Goal: Task Accomplishment & Management: Complete application form

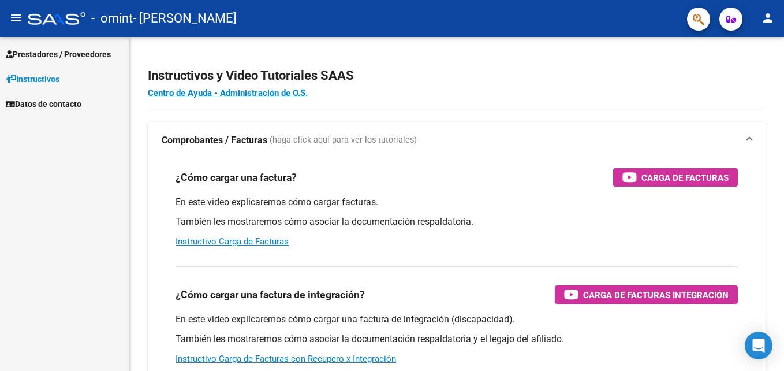
click at [52, 50] on span "Prestadores / Proveedores" at bounding box center [58, 54] width 105 height 13
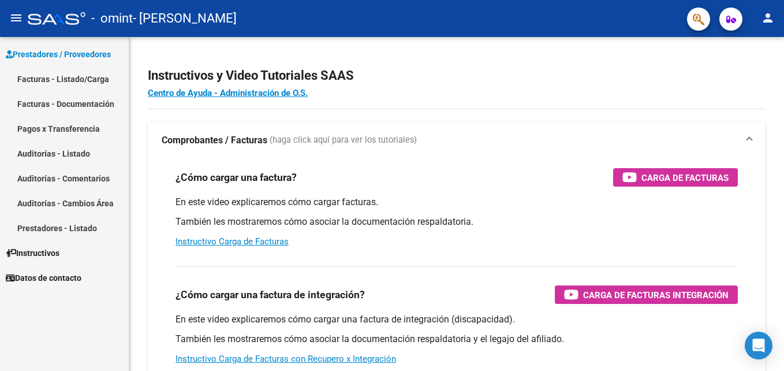
click at [69, 79] on link "Facturas - Listado/Carga" at bounding box center [64, 78] width 129 height 25
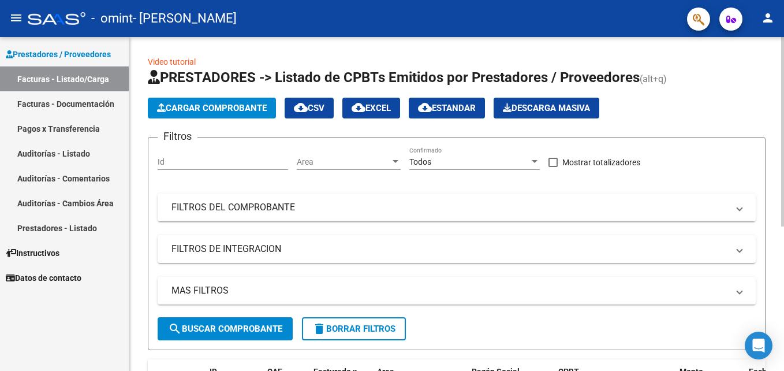
click at [214, 103] on span "Cargar Comprobante" at bounding box center [212, 108] width 110 height 10
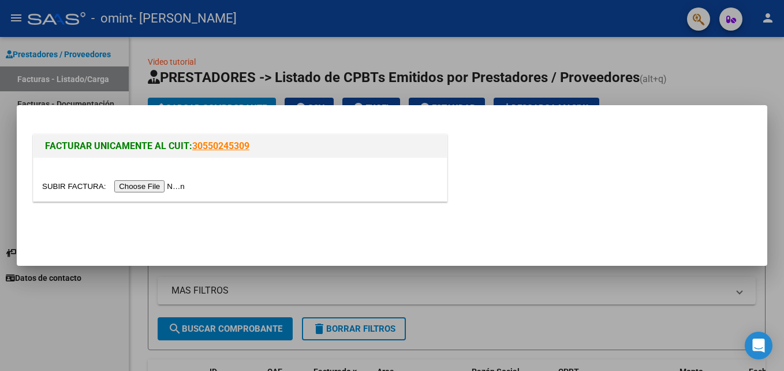
click at [160, 181] on input "file" at bounding box center [115, 186] width 146 height 12
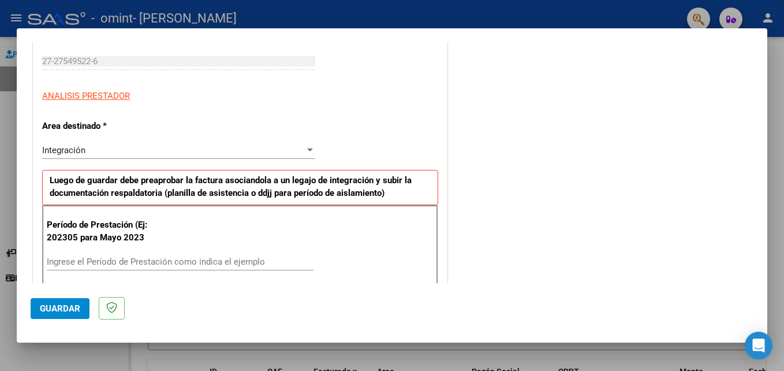
scroll to position [231, 0]
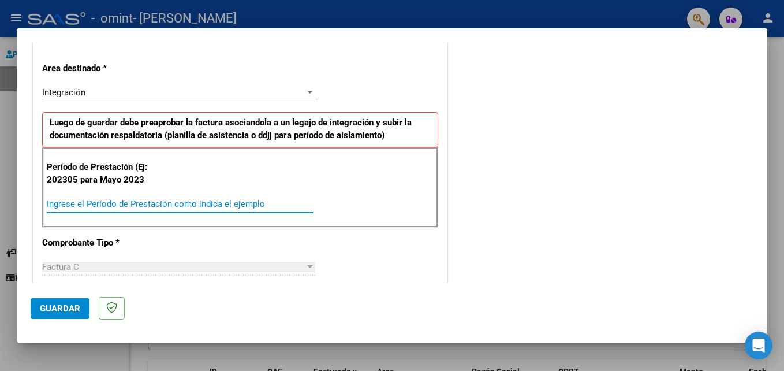
click at [128, 204] on input "Ingrese el Período de Prestación como indica el ejemplo" at bounding box center [180, 204] width 267 height 10
type input "202507"
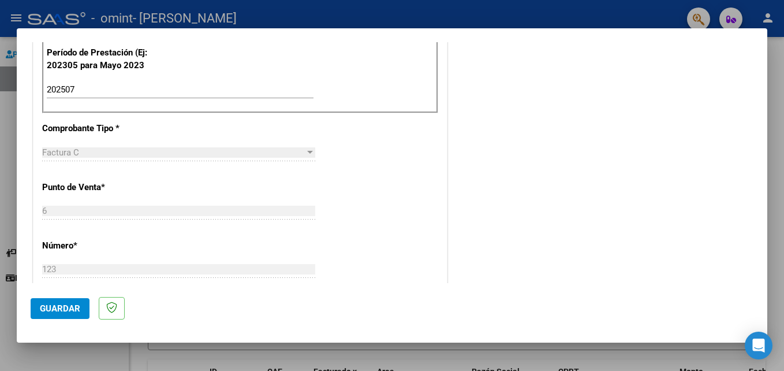
scroll to position [346, 0]
click at [102, 149] on div "Factura C" at bounding box center [173, 151] width 263 height 10
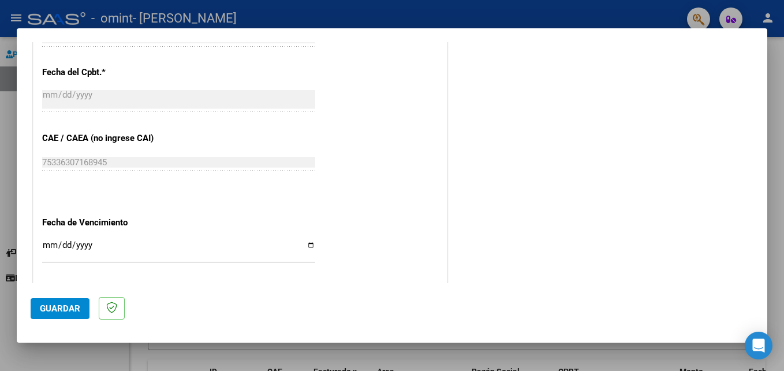
scroll to position [693, 0]
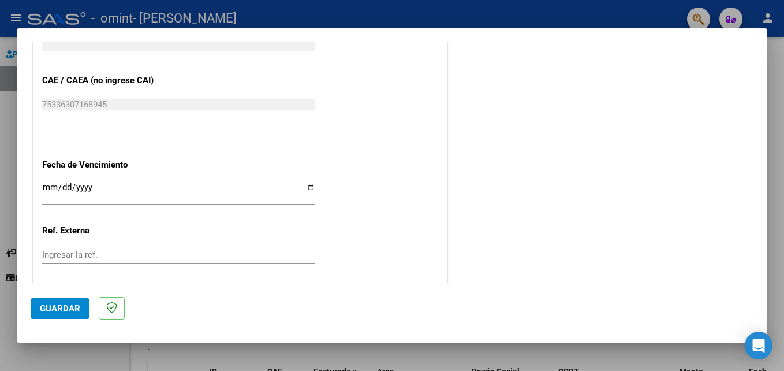
click at [46, 195] on input "Ingresar la fecha" at bounding box center [178, 191] width 273 height 18
click at [47, 189] on input "Ingresar la fecha" at bounding box center [178, 191] width 273 height 18
type input "[DATE]"
click at [199, 291] on mat-dialog-actions "Guardar" at bounding box center [392, 306] width 723 height 46
click at [70, 305] on span "Guardar" at bounding box center [60, 308] width 40 height 10
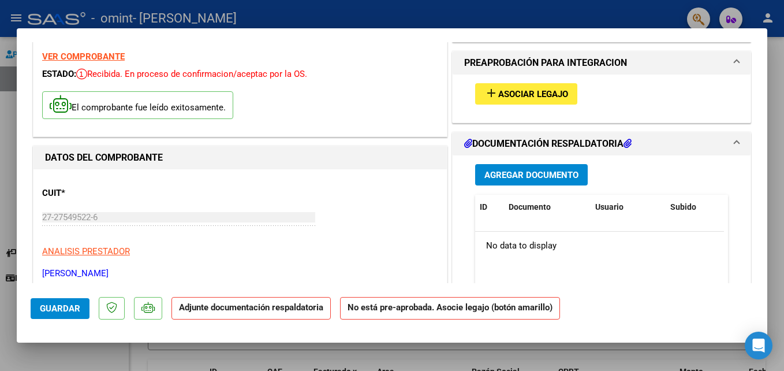
scroll to position [58, 0]
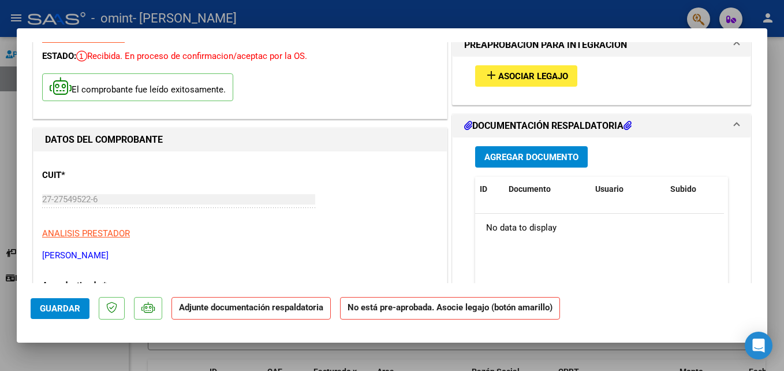
click at [506, 160] on span "Agregar Documento" at bounding box center [531, 157] width 94 height 10
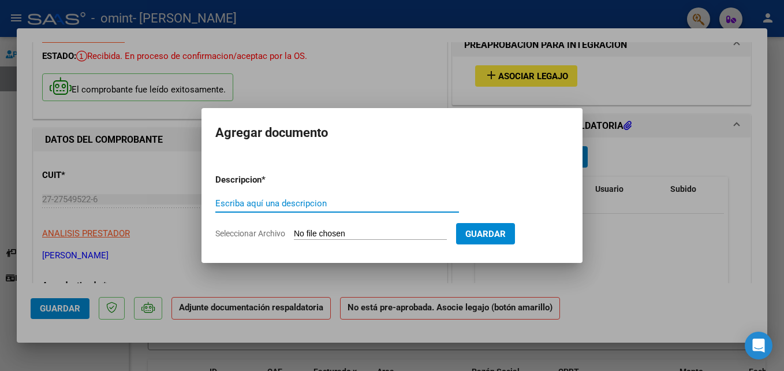
click at [251, 204] on input "Escriba aquí una descripcion" at bounding box center [337, 203] width 244 height 10
click at [309, 232] on input "Seleccionar Archivo" at bounding box center [370, 234] width 153 height 11
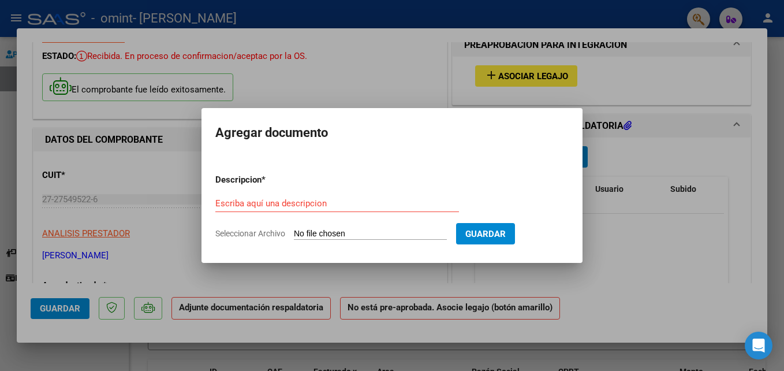
type input "C:\fakepath\[PERSON_NAME] .pdf"
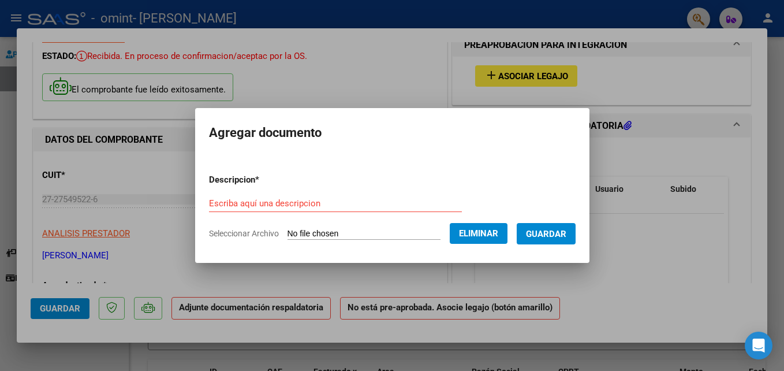
click at [267, 202] on input "Escriba aquí una descripcion" at bounding box center [335, 203] width 253 height 10
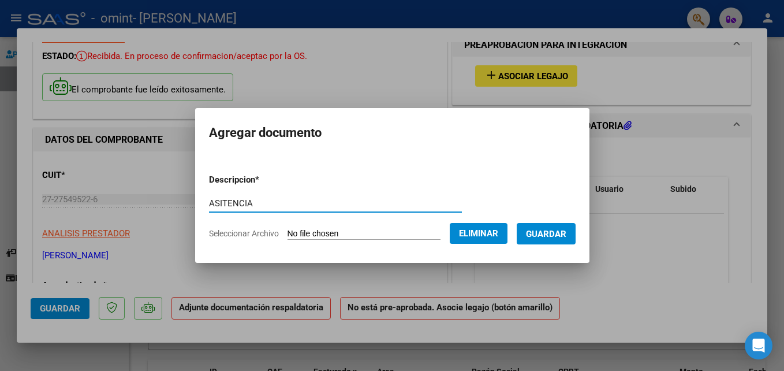
type input "ASITENCIA"
click at [536, 231] on span "Guardar" at bounding box center [546, 234] width 40 height 10
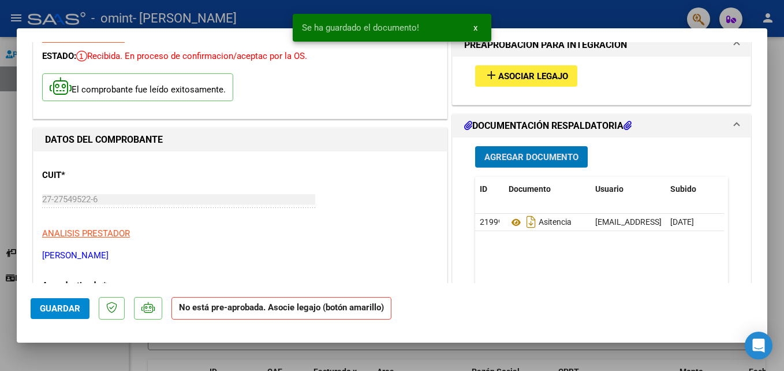
scroll to position [0, 0]
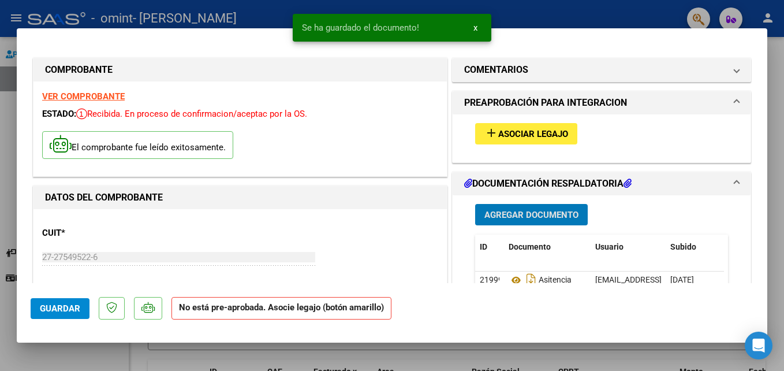
click at [525, 126] on button "add Asociar Legajo" at bounding box center [526, 133] width 102 height 21
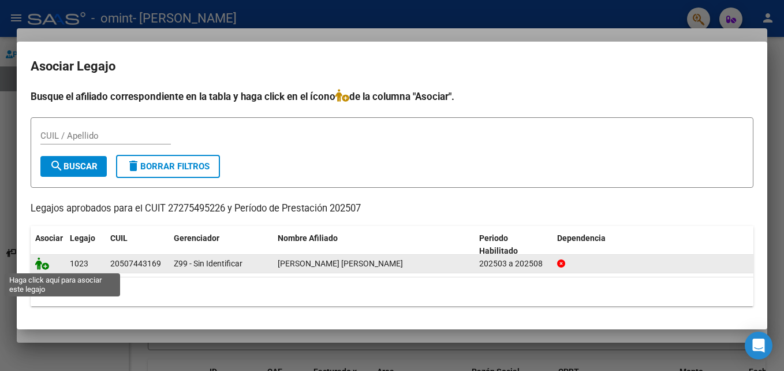
click at [40, 265] on icon at bounding box center [42, 263] width 14 height 13
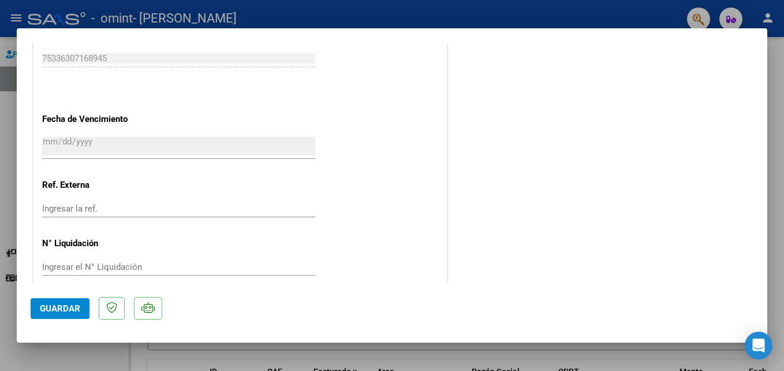
scroll to position [793, 0]
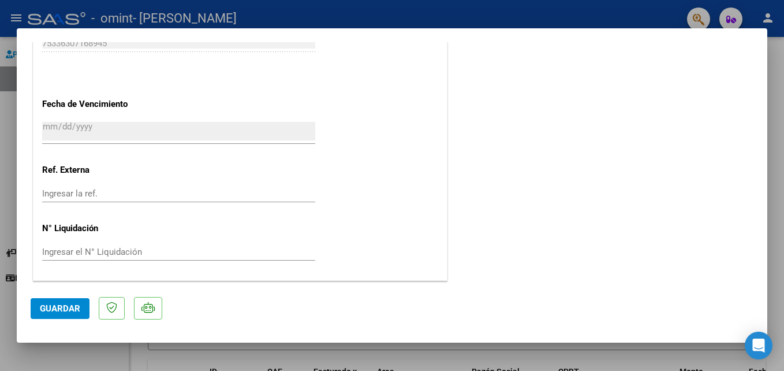
click at [39, 311] on button "Guardar" at bounding box center [60, 308] width 59 height 21
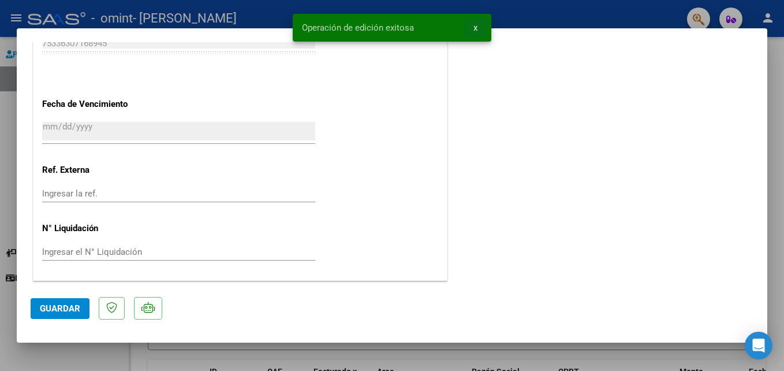
click at [476, 25] on span "x" at bounding box center [475, 28] width 4 height 10
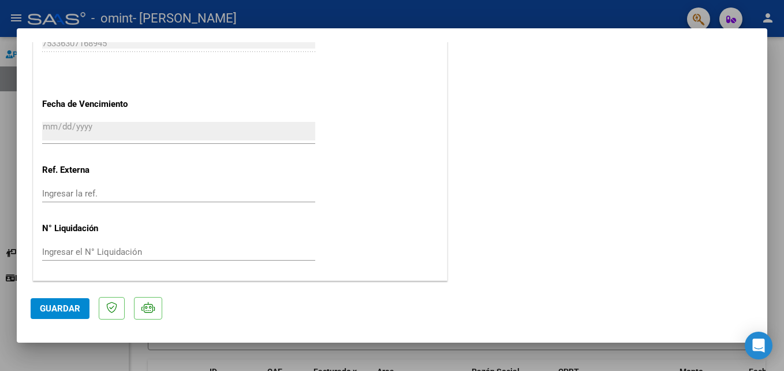
click at [81, 307] on button "Guardar" at bounding box center [60, 308] width 59 height 21
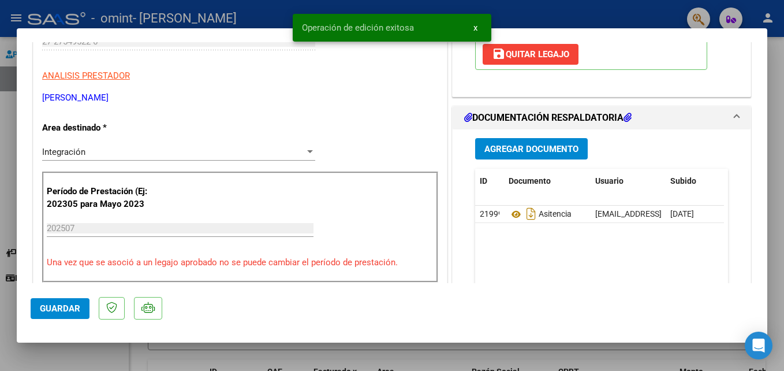
scroll to position [0, 0]
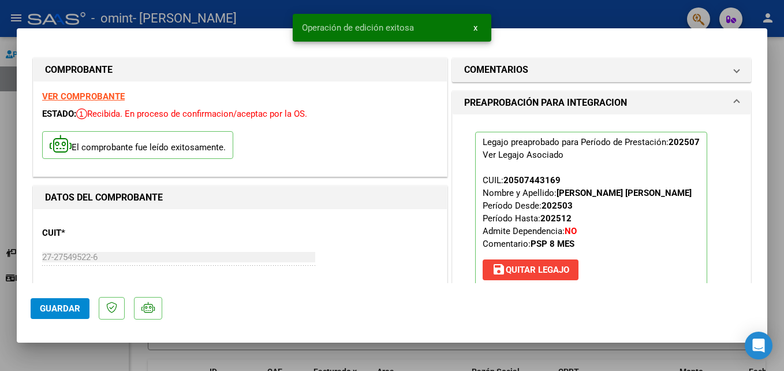
click at [775, 128] on div at bounding box center [392, 185] width 784 height 371
type input "$ 0,00"
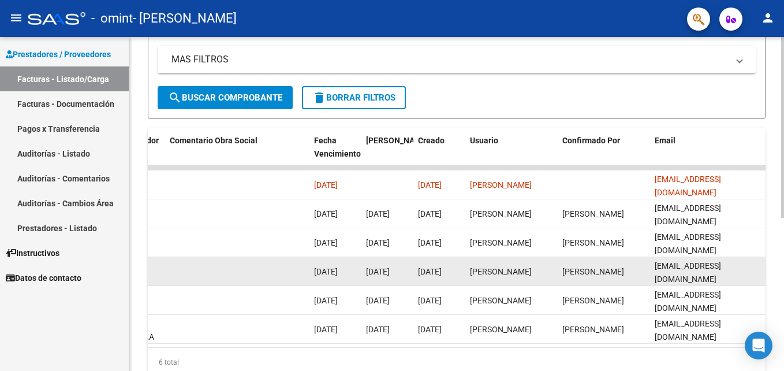
scroll to position [283, 0]
